Goal: Check status: Check status

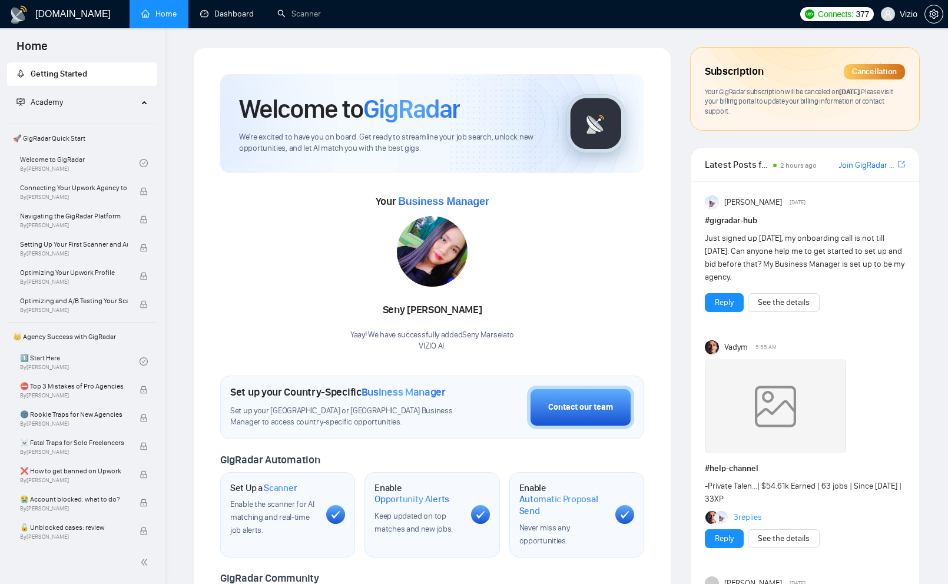
click at [216, 15] on link "Dashboard" at bounding box center [227, 14] width 54 height 10
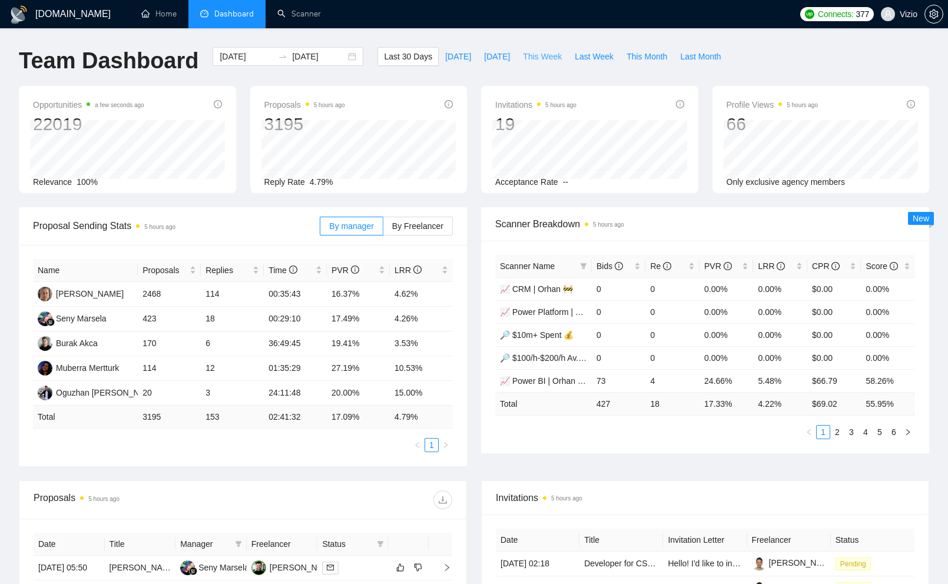
click at [527, 64] on button "This Week" at bounding box center [543, 56] width 52 height 19
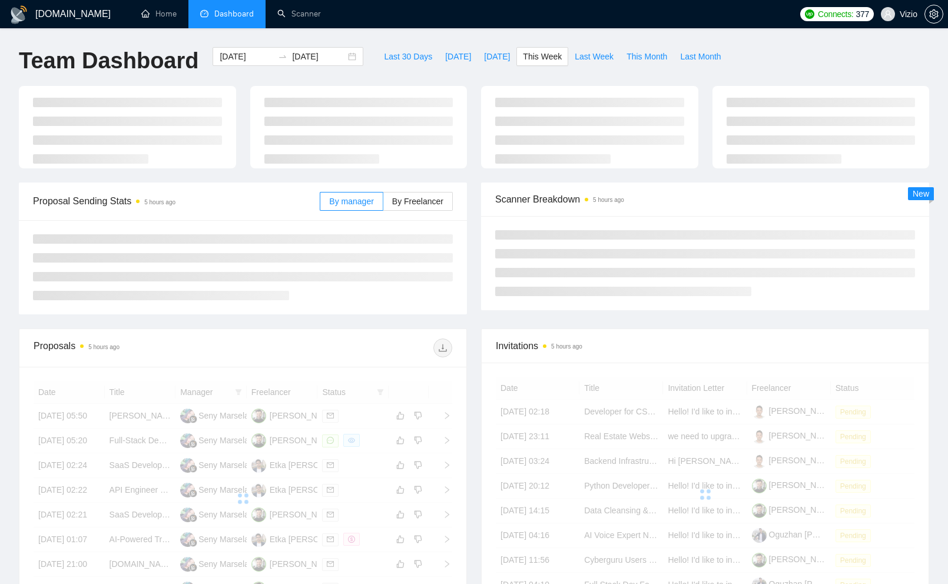
type input "[DATE]"
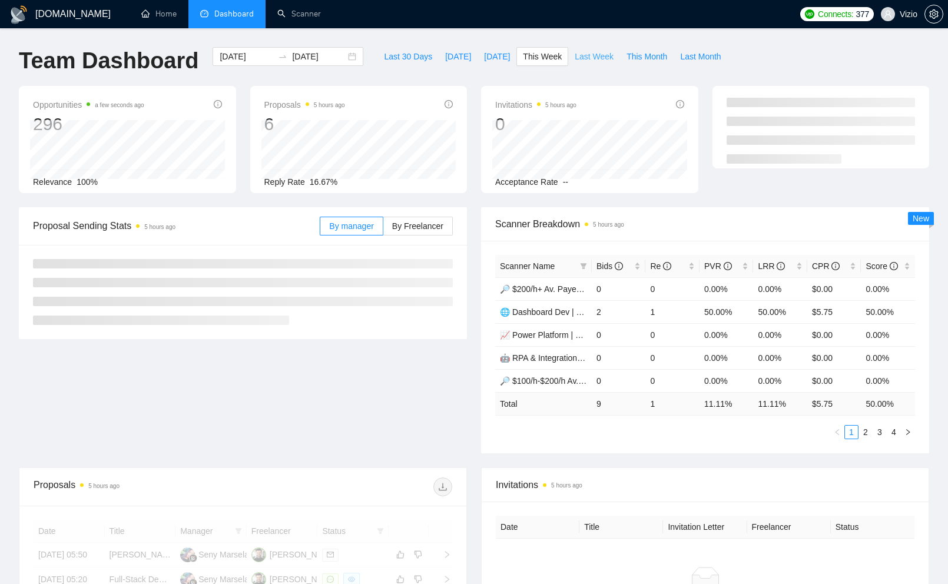
click at [581, 57] on span "Last Week" at bounding box center [594, 56] width 39 height 13
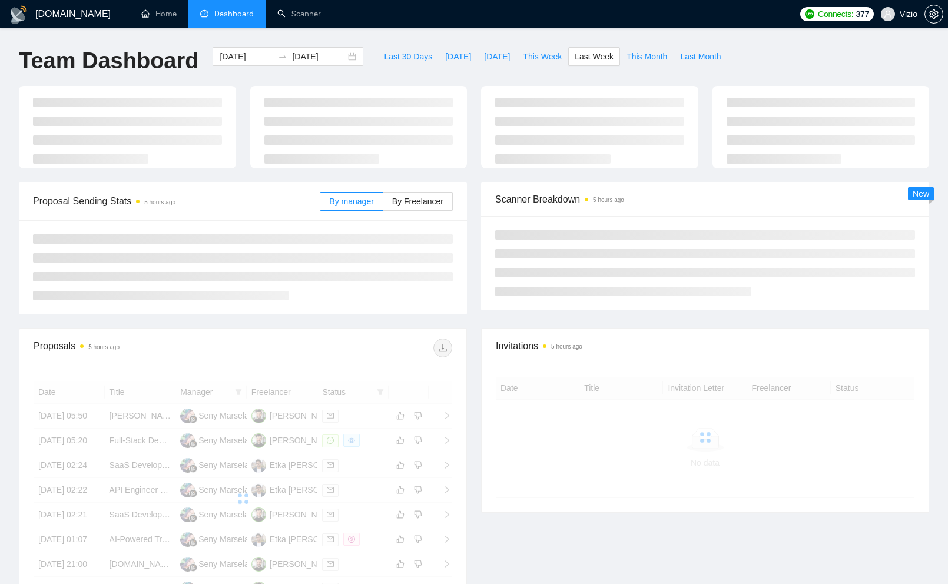
type input "[DATE]"
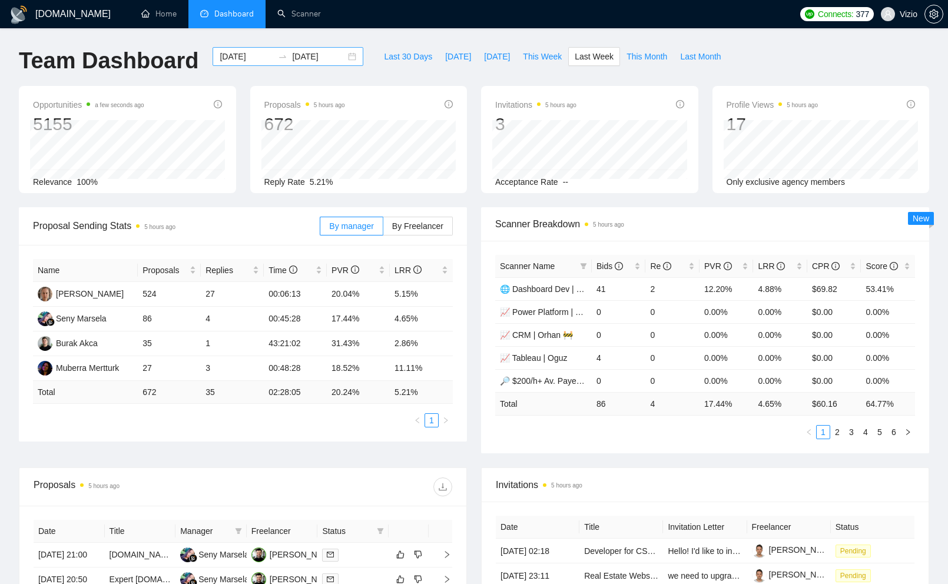
click at [347, 57] on div "[DATE] [DATE]" at bounding box center [288, 56] width 151 height 19
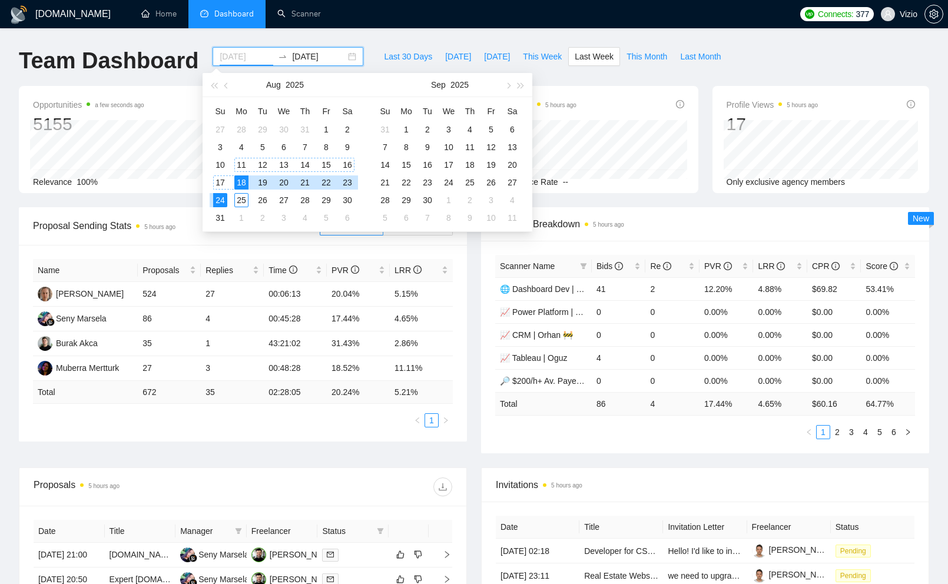
type input "[DATE]"
click at [245, 166] on div "11" at bounding box center [241, 165] width 14 height 14
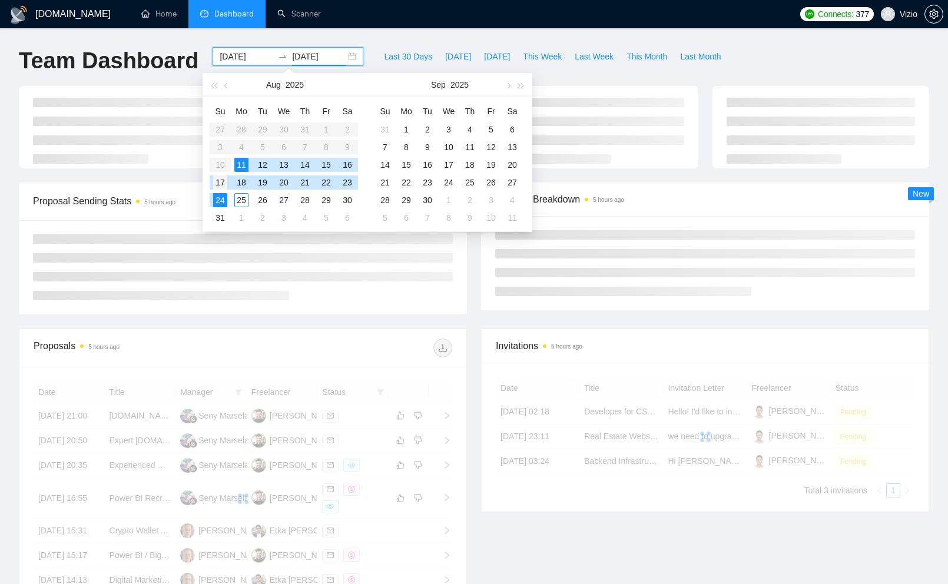
type input "[DATE]"
click at [219, 180] on div "17" at bounding box center [220, 183] width 14 height 14
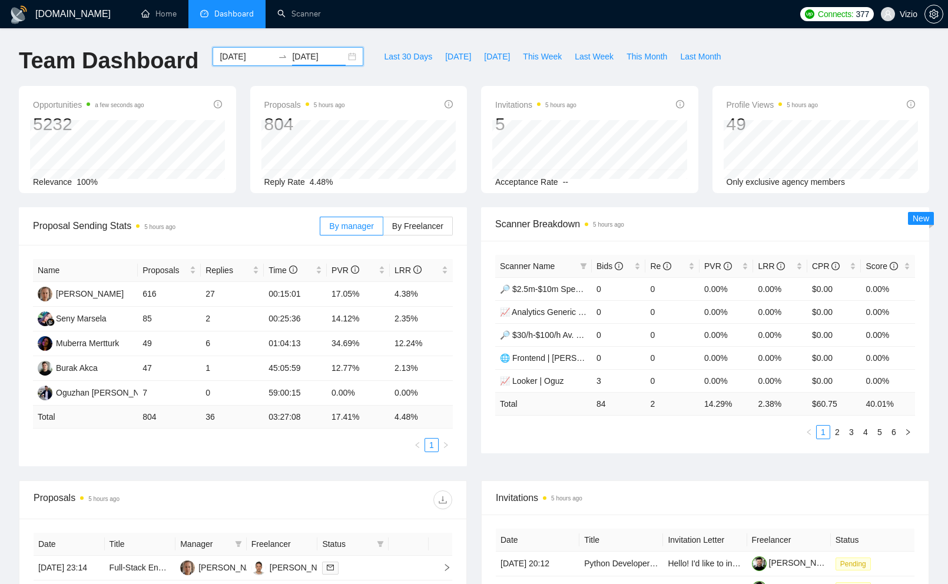
click at [219, 14] on span "Dashboard" at bounding box center [233, 14] width 39 height 10
